Goal: Transaction & Acquisition: Subscribe to service/newsletter

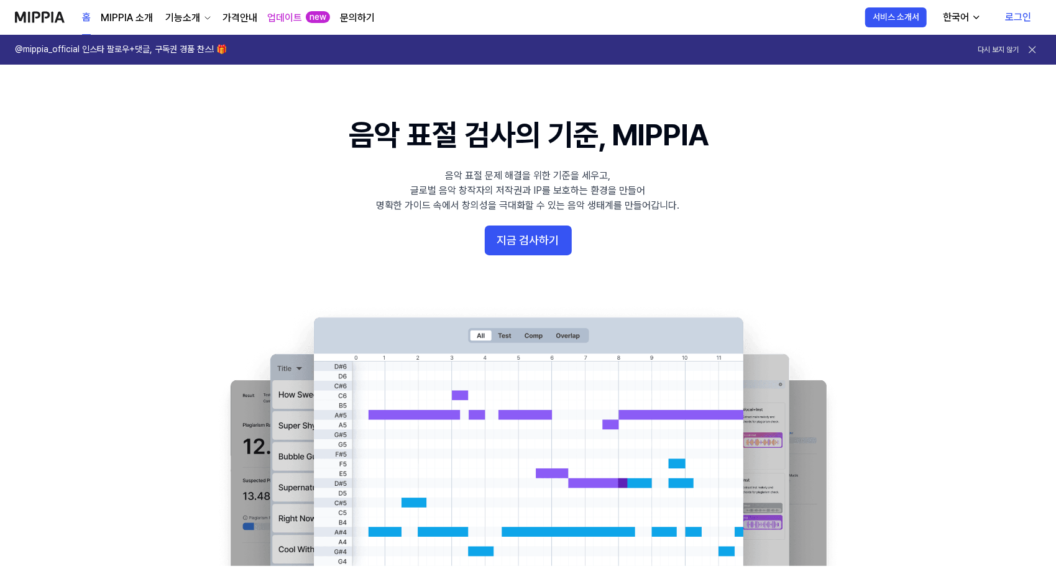
click at [1012, 14] on link "로그인" at bounding box center [1018, 17] width 46 height 35
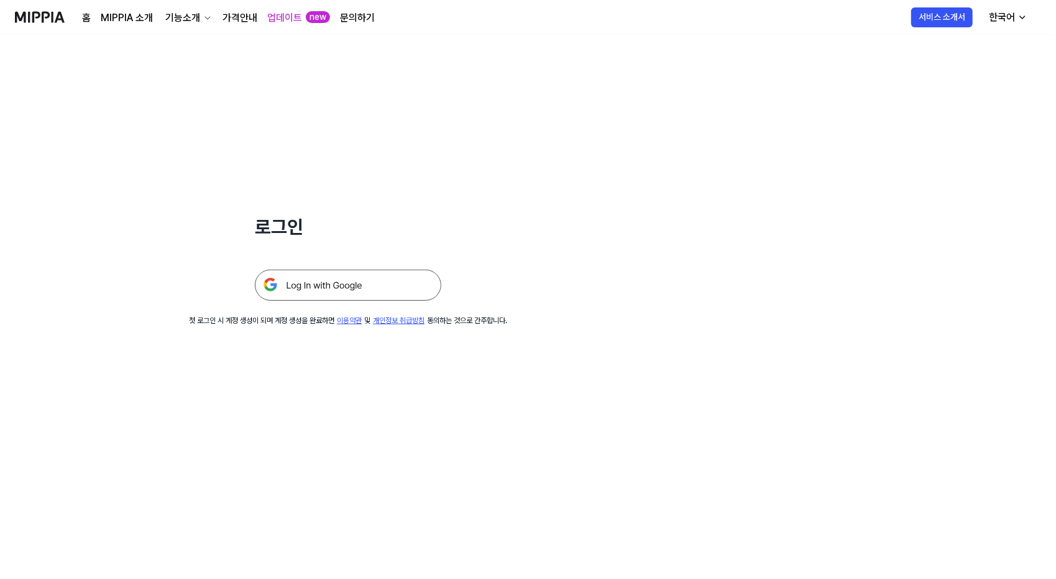
click at [324, 285] on img at bounding box center [348, 285] width 186 height 31
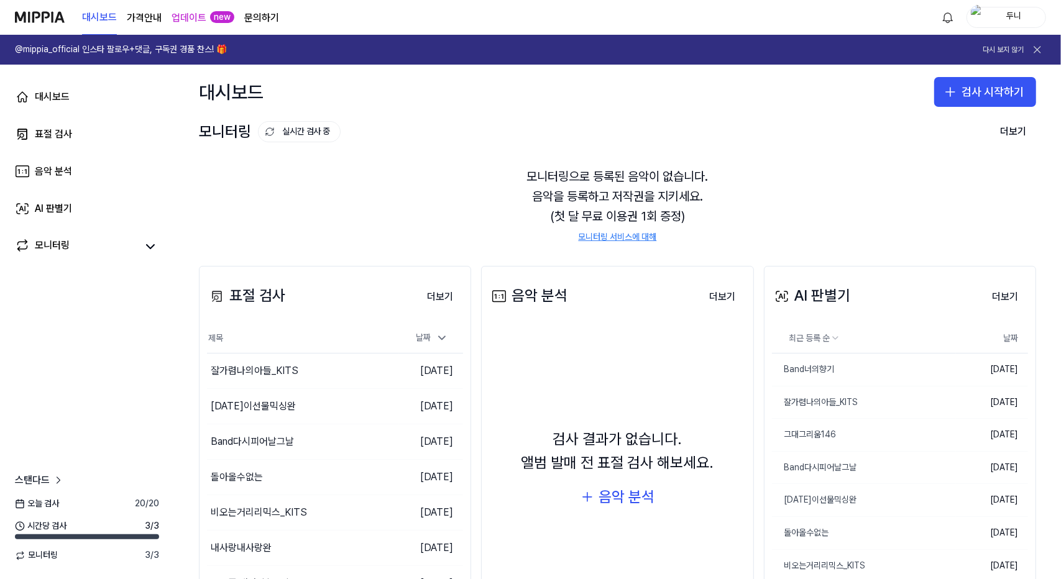
click at [139, 18] on 버튼 "가격안내" at bounding box center [144, 18] width 35 height 15
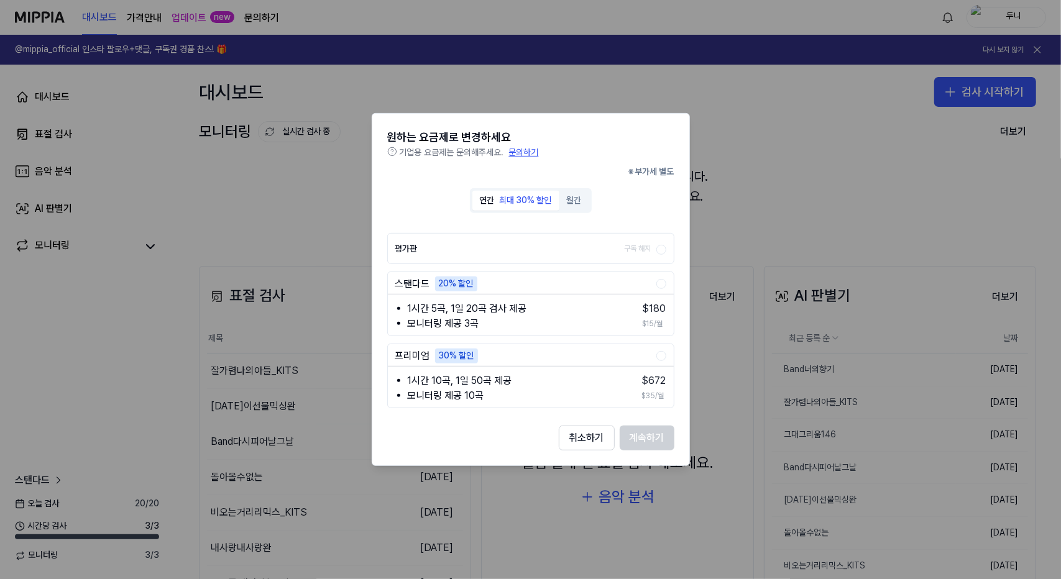
click at [420, 11] on div at bounding box center [530, 289] width 1061 height 579
click at [587, 447] on button "취소하기" at bounding box center [587, 438] width 56 height 25
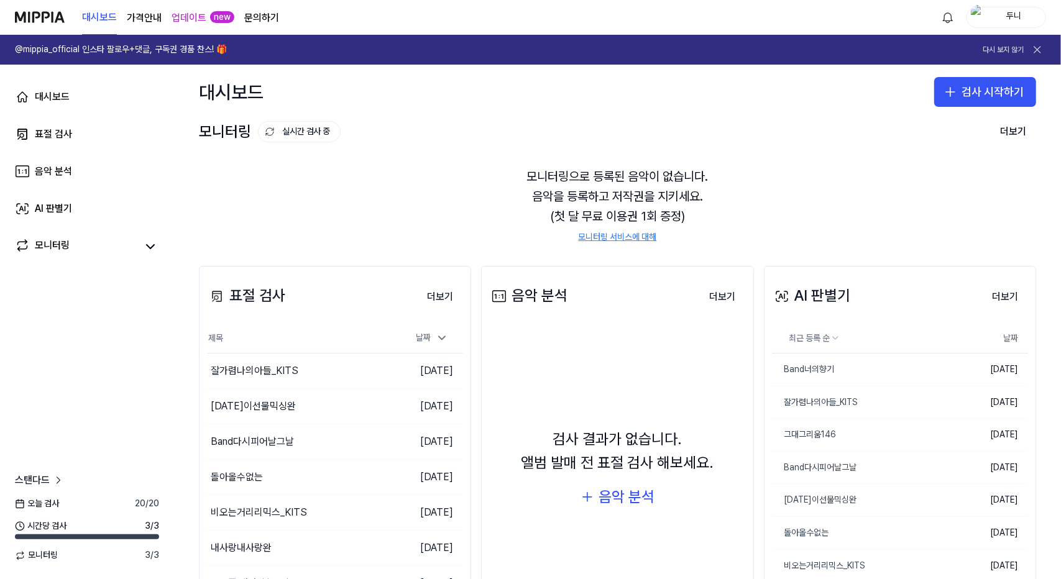
click at [143, 17] on 버튼 "가격안내" at bounding box center [144, 18] width 35 height 15
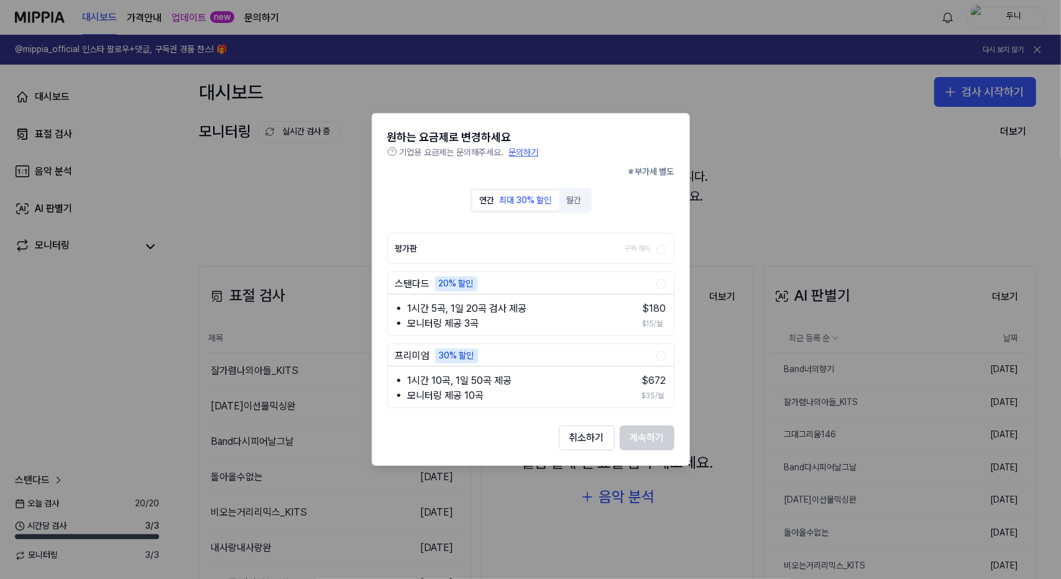
click at [749, 134] on div at bounding box center [530, 289] width 1061 height 579
click at [250, 180] on div at bounding box center [530, 289] width 1061 height 579
click at [581, 434] on button "취소하기" at bounding box center [587, 438] width 56 height 25
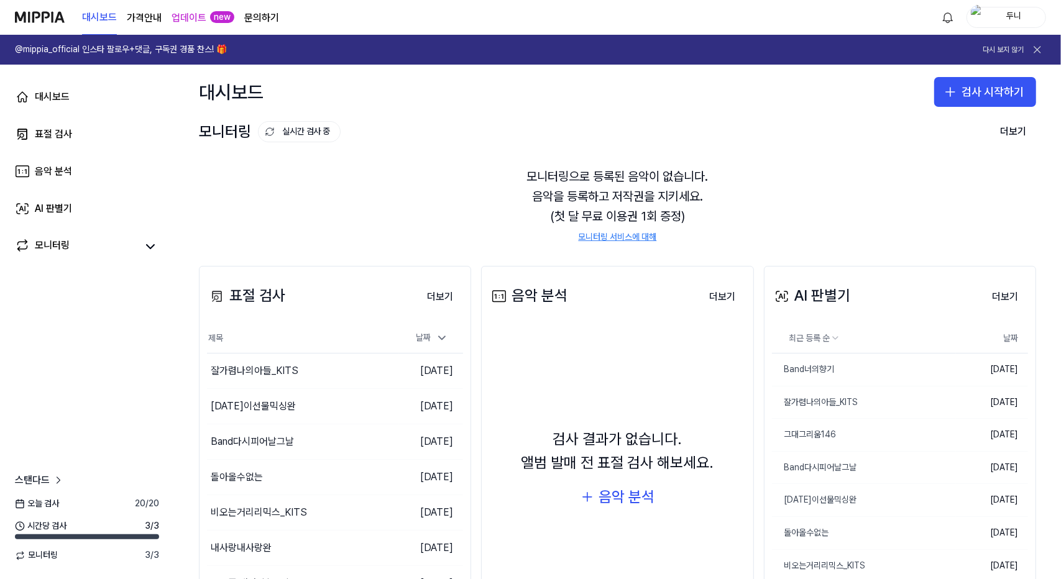
click at [1015, 19] on div "두니" at bounding box center [1013, 17] width 48 height 14
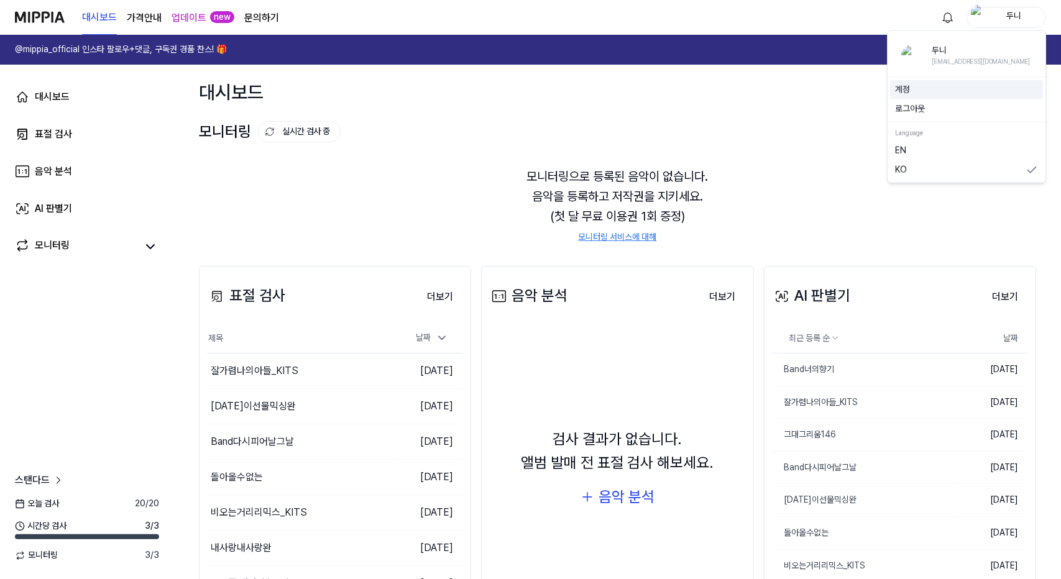
click at [902, 88] on link "계정" at bounding box center [966, 89] width 143 height 12
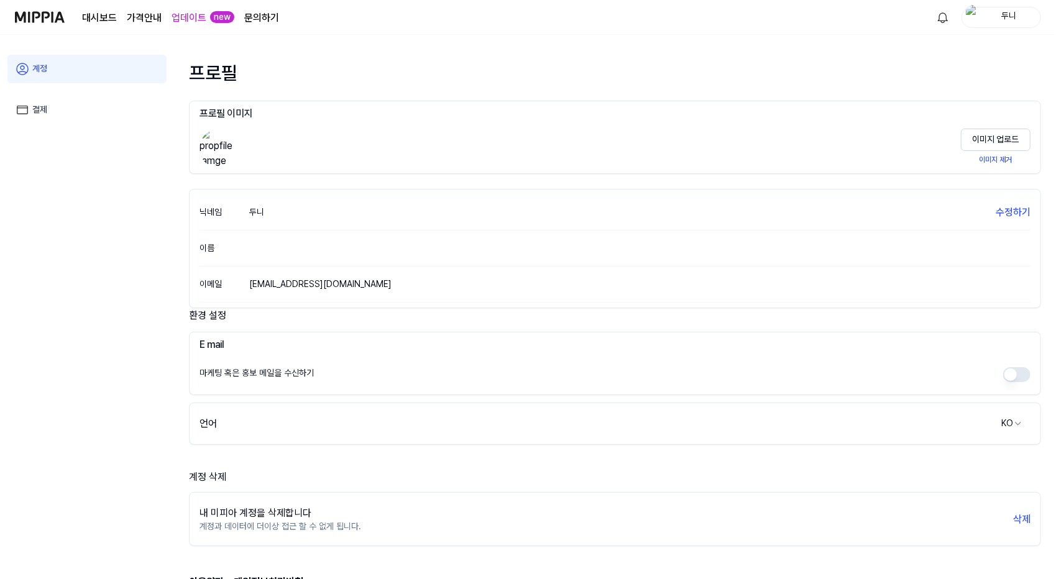
click at [37, 111] on link "결제" at bounding box center [86, 110] width 159 height 29
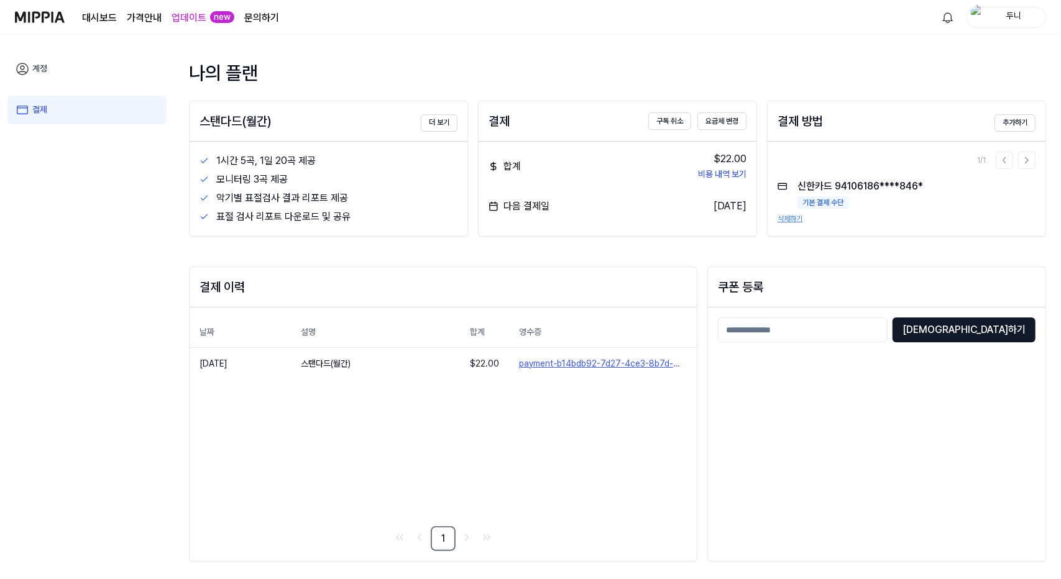
click at [148, 19] on 버튼 "가격안내" at bounding box center [144, 18] width 35 height 15
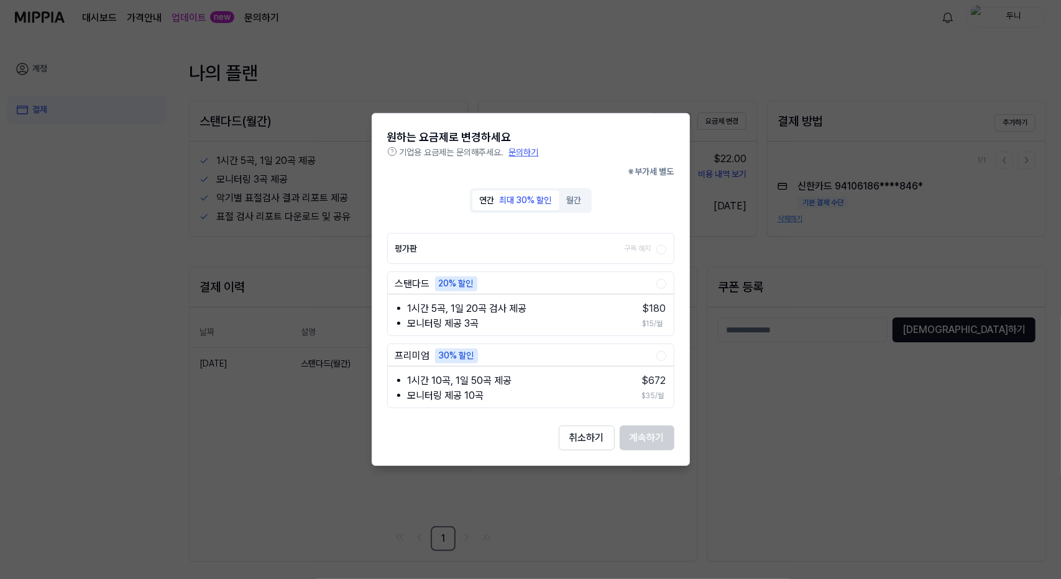
click at [576, 201] on button "월간" at bounding box center [574, 201] width 30 height 20
click at [532, 203] on div "최대 30% 할인" at bounding box center [526, 200] width 52 height 12
click at [579, 202] on button "월간" at bounding box center [574, 201] width 30 height 20
drag, startPoint x: 569, startPoint y: 441, endPoint x: 563, endPoint y: 434, distance: 9.2
click at [569, 439] on button "취소하기" at bounding box center [587, 438] width 56 height 25
